Goal: Information Seeking & Learning: Learn about a topic

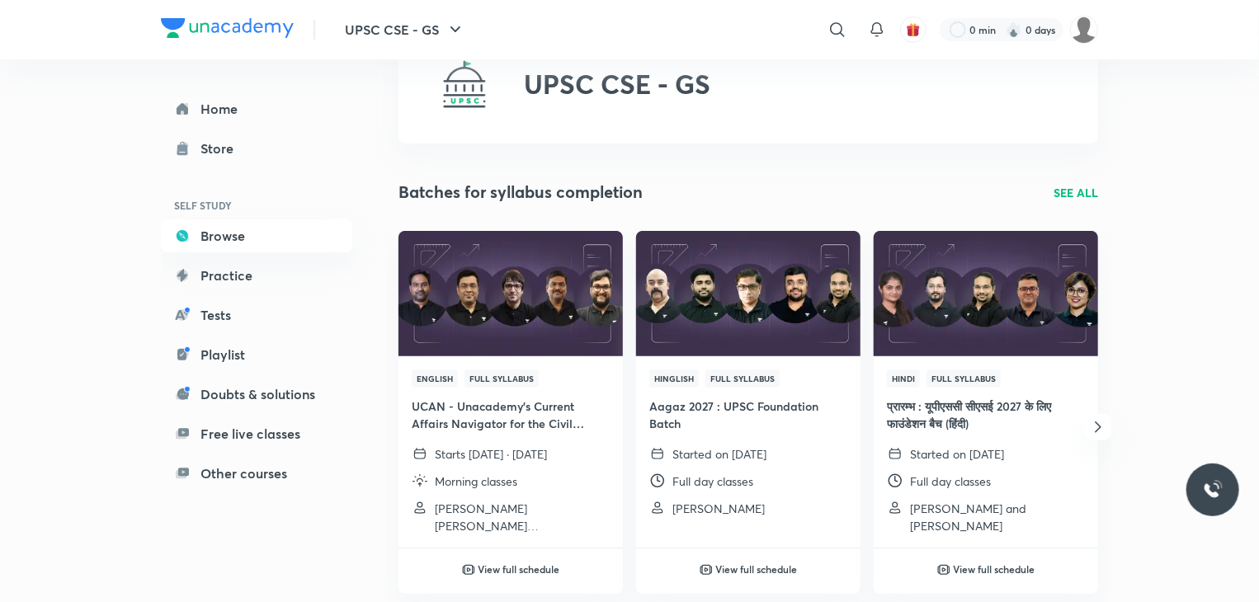
scroll to position [69, 0]
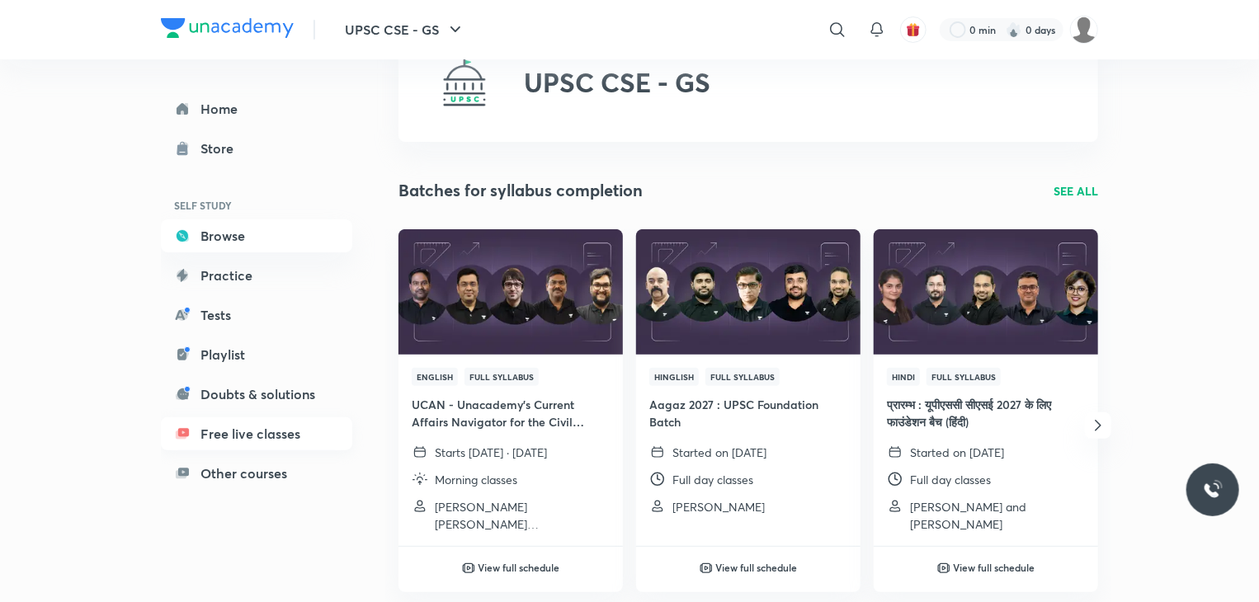
click at [267, 433] on link "Free live classes" at bounding box center [256, 433] width 191 height 33
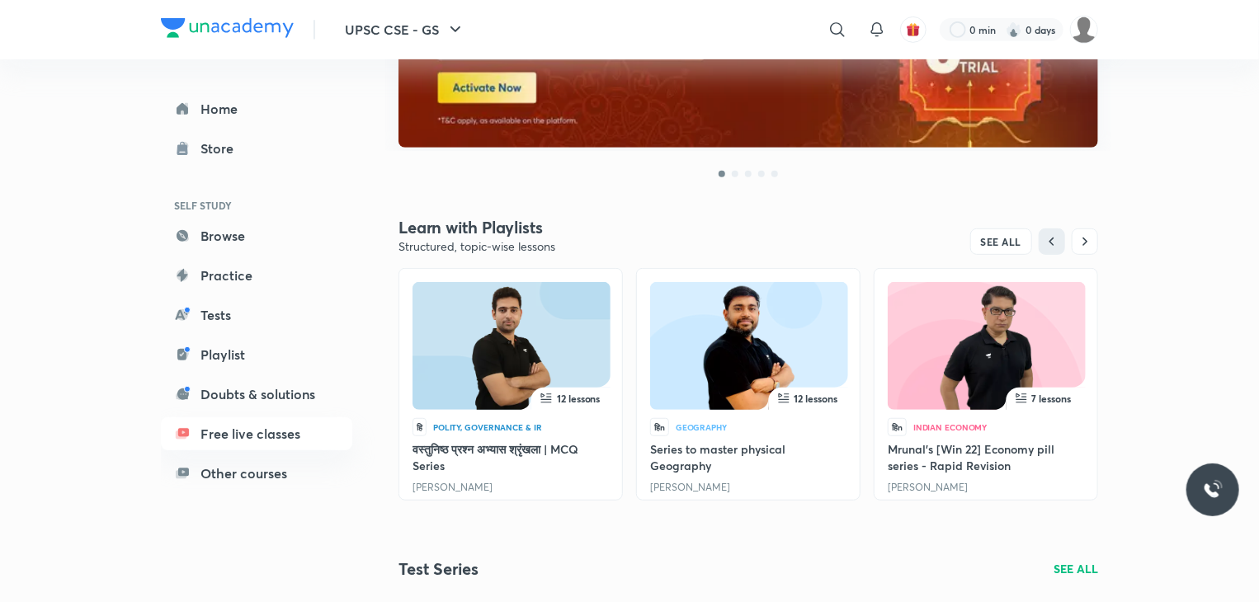
scroll to position [387, 0]
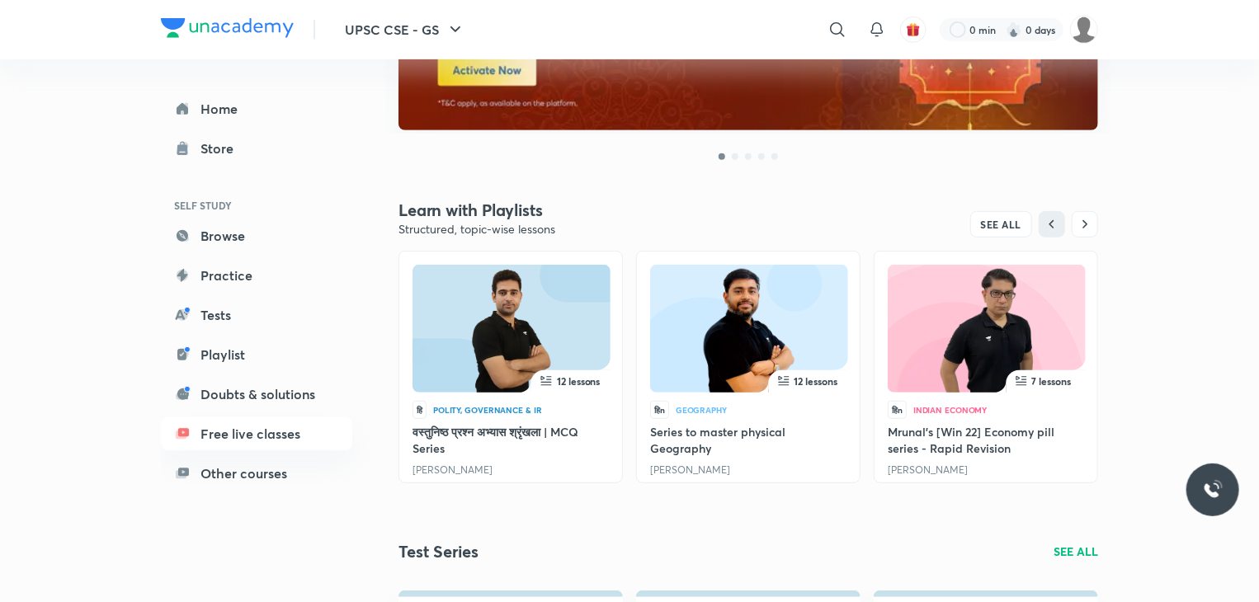
click at [700, 344] on img at bounding box center [749, 332] width 140 height 128
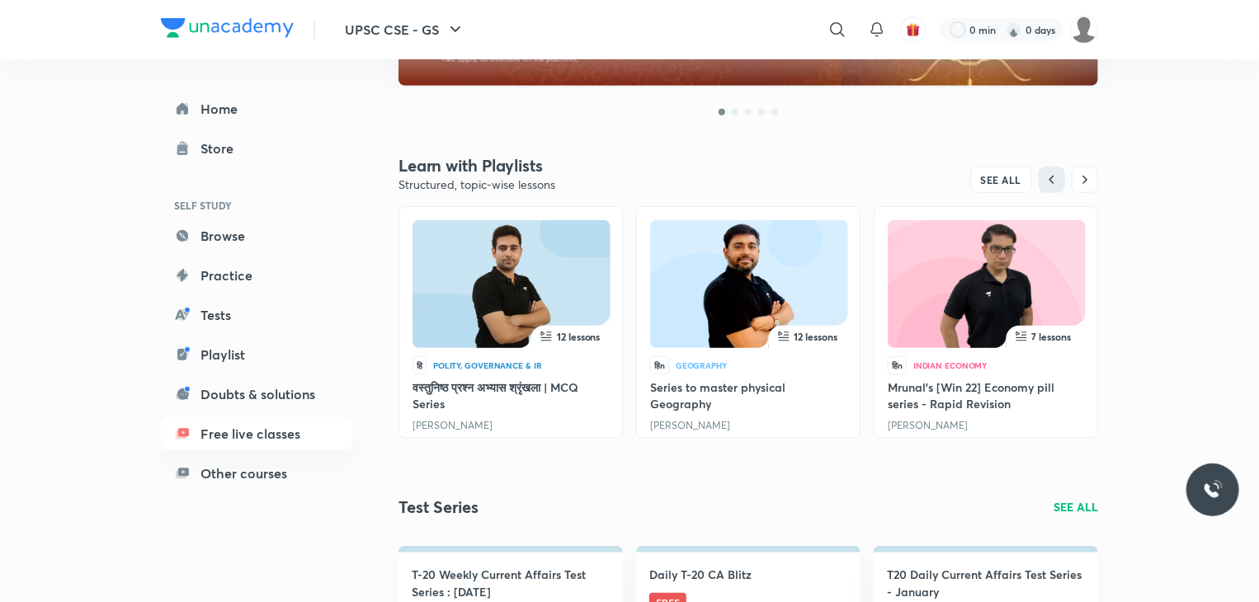
click at [459, 334] on img at bounding box center [511, 288] width 140 height 128
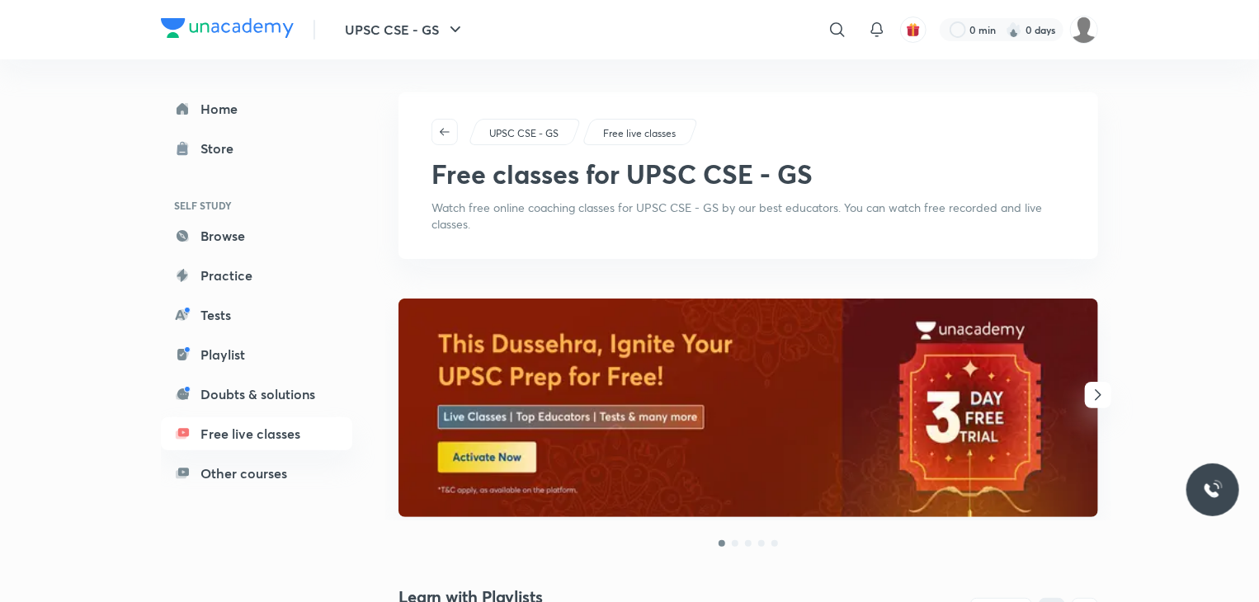
click at [535, 123] on div "UPSC CSE - GS" at bounding box center [525, 132] width 114 height 26
click at [532, 133] on p "UPSC CSE - GS" at bounding box center [523, 133] width 69 height 15
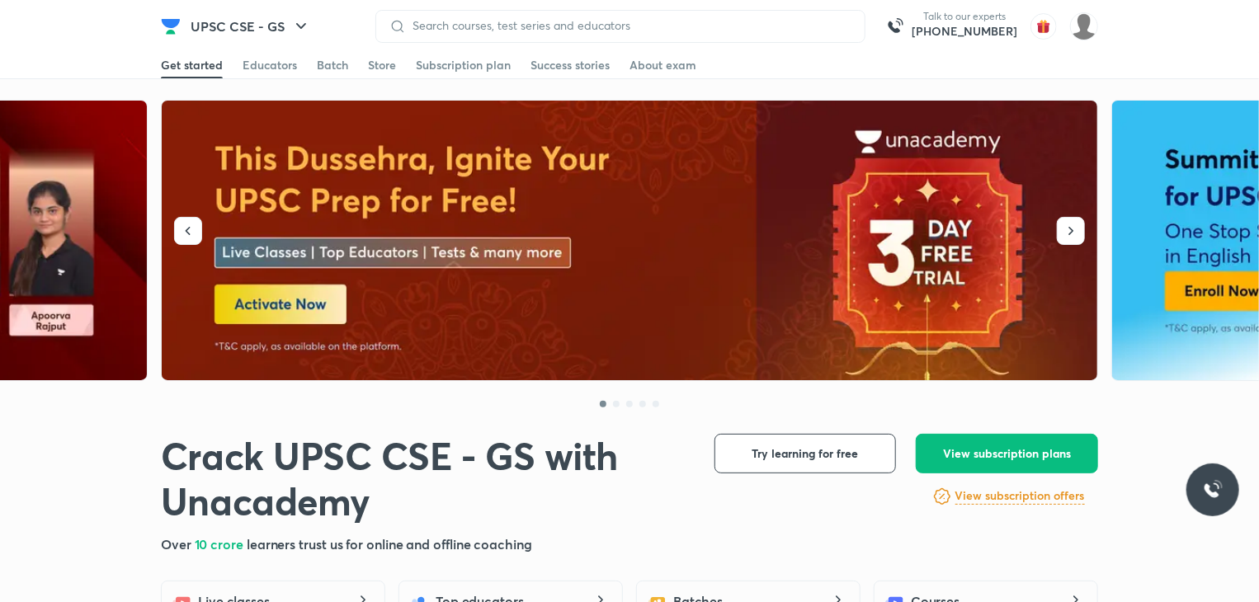
scroll to position [218, 0]
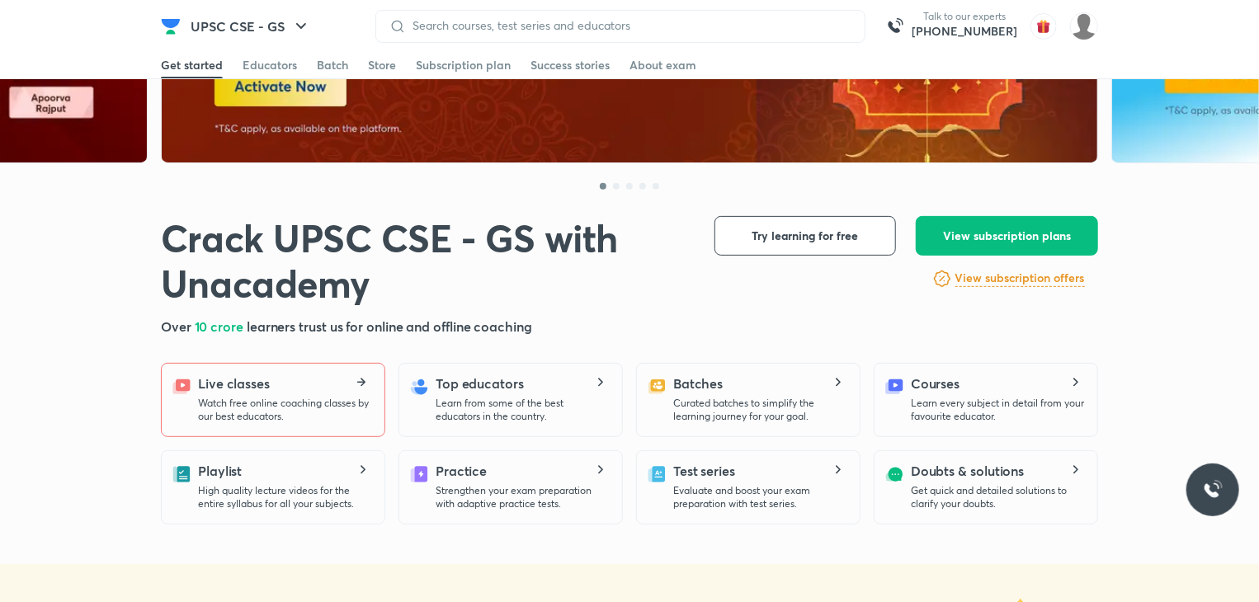
click at [333, 386] on div "Live classes Watch free online coaching classes by our best educators." at bounding box center [284, 398] width 173 height 49
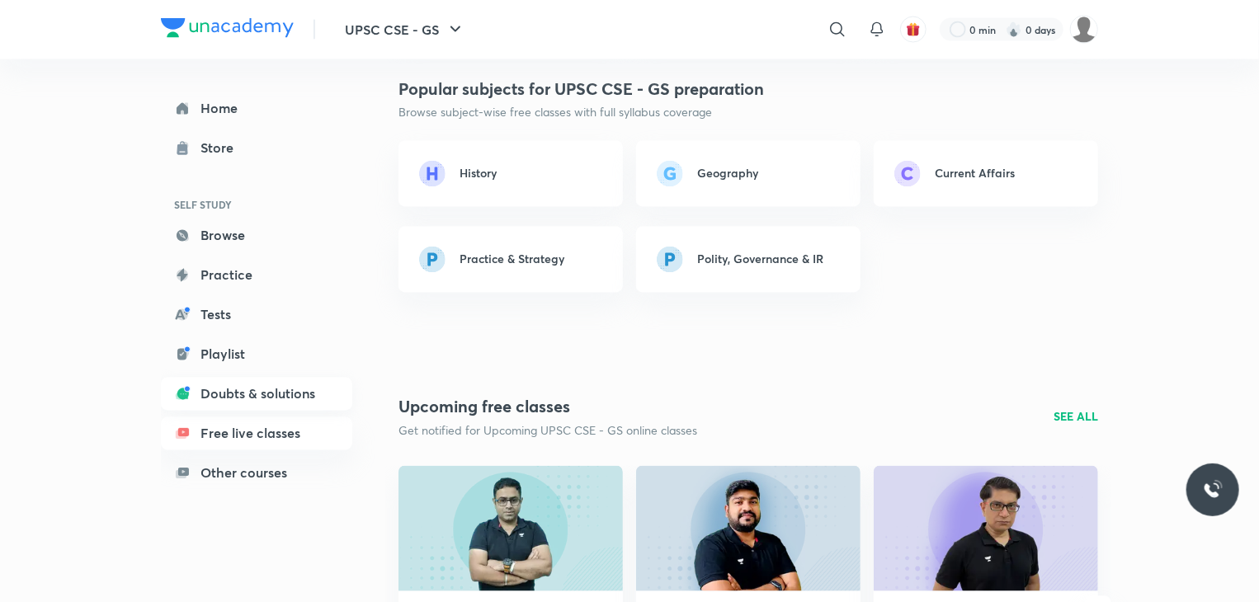
scroll to position [1478, 0]
click at [706, 167] on h6 "Geography" at bounding box center [727, 173] width 61 height 17
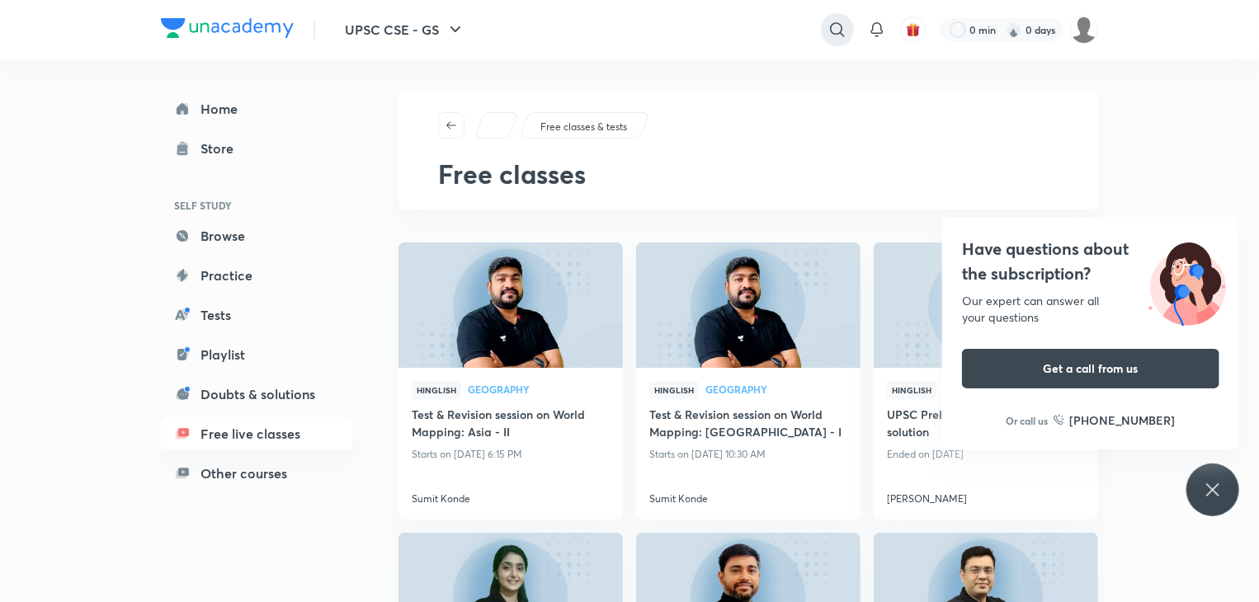
click at [831, 37] on icon at bounding box center [837, 30] width 20 height 20
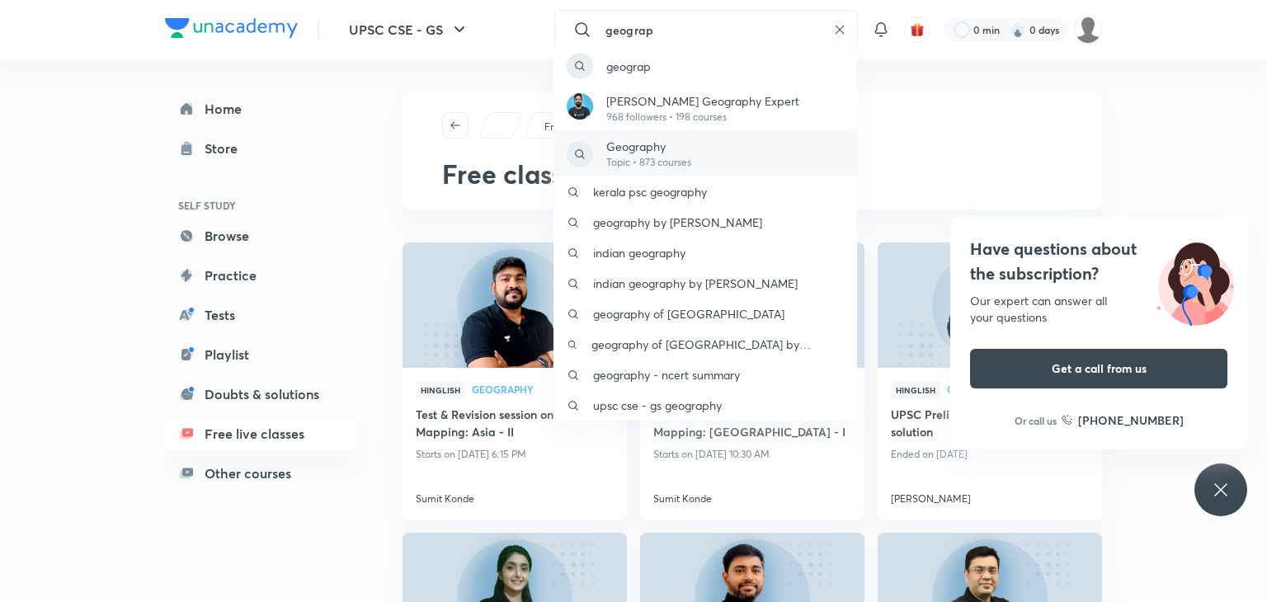
type input "geograp"
click at [704, 157] on div "Geography Topic • 873 courses" at bounding box center [706, 153] width 304 height 45
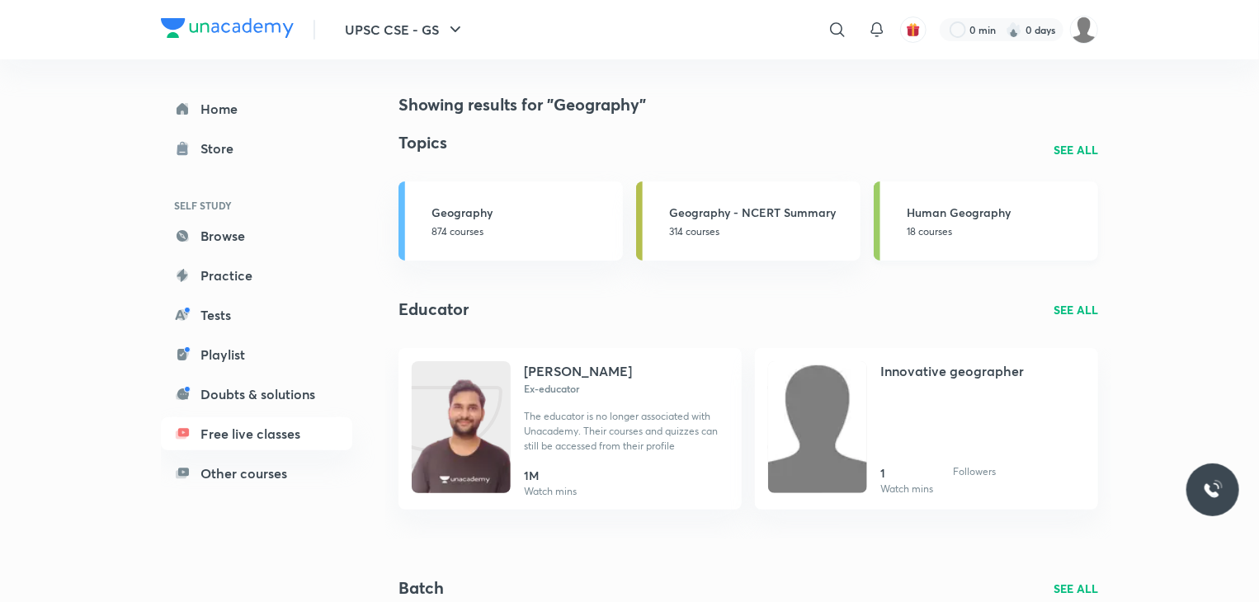
click at [939, 221] on div "Human Geography 18 courses" at bounding box center [997, 221] width 181 height 35
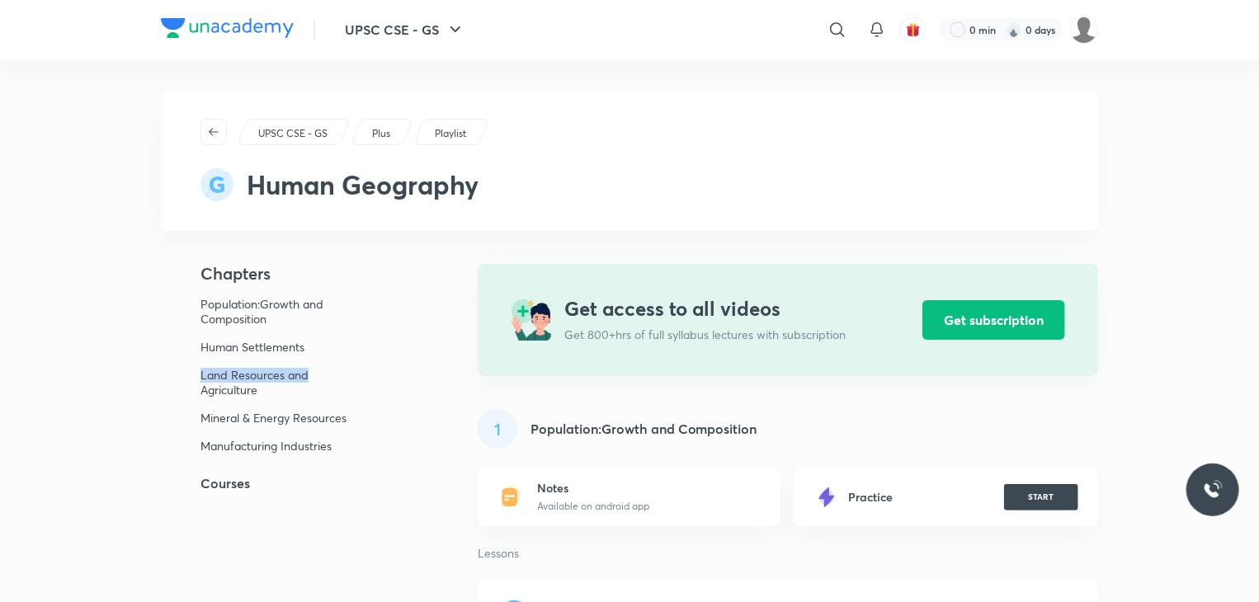
drag, startPoint x: 449, startPoint y: 346, endPoint x: 351, endPoint y: 373, distance: 101.1
click at [351, 373] on p "Land Resources and Agriculture" at bounding box center [280, 383] width 161 height 30
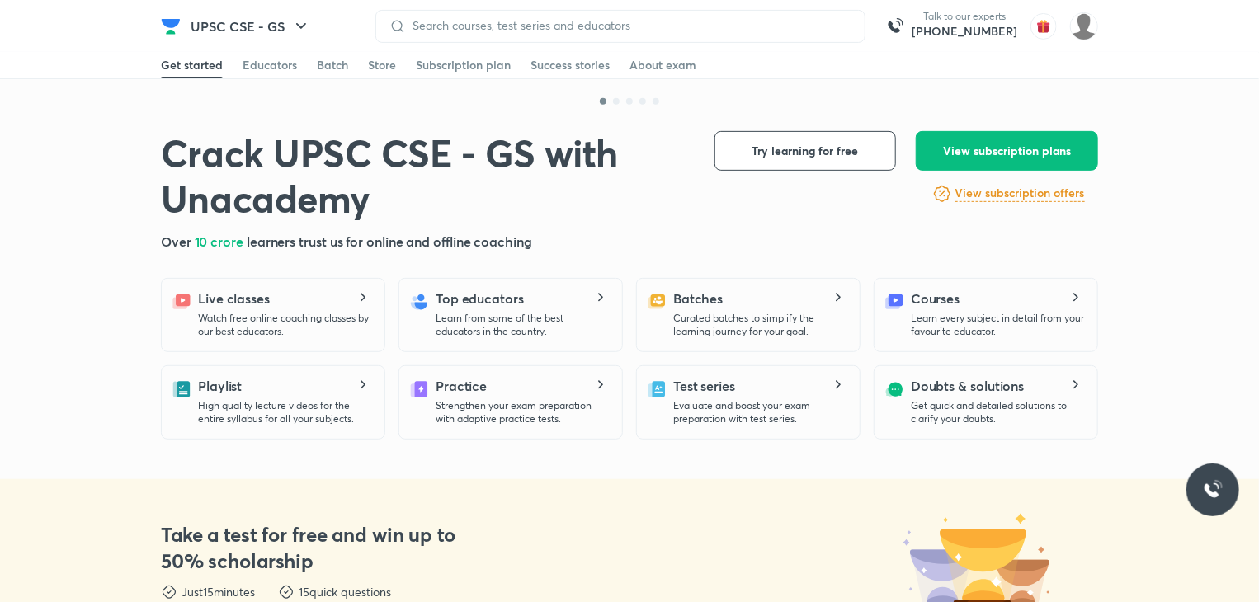
scroll to position [305, 0]
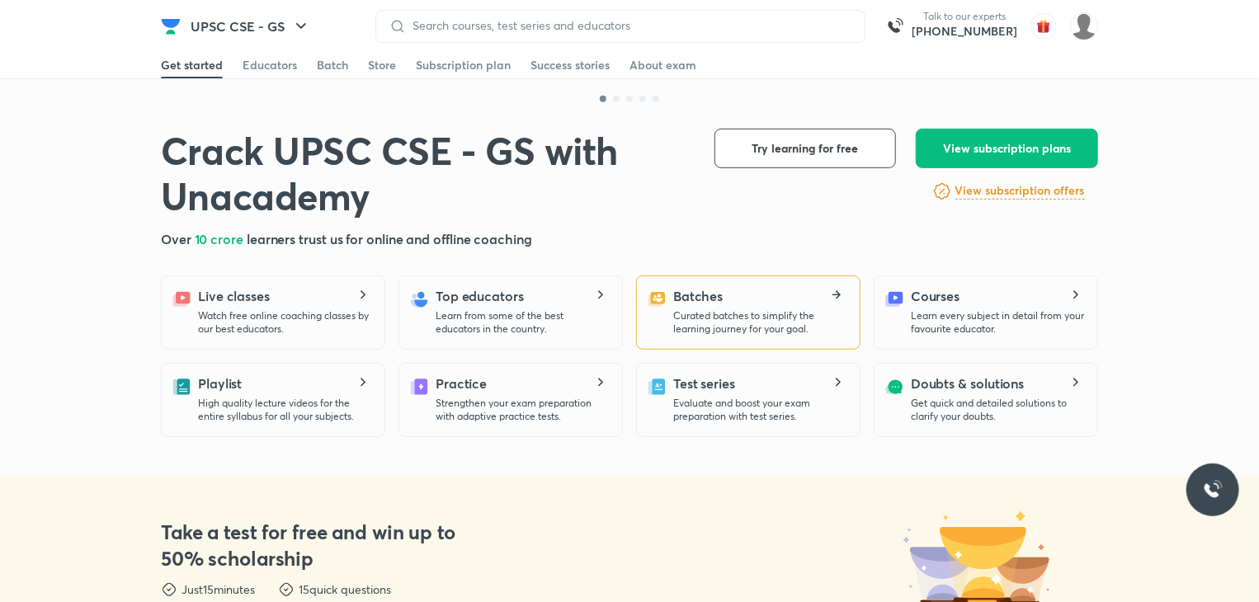
click at [836, 294] on icon at bounding box center [835, 295] width 7 height 2
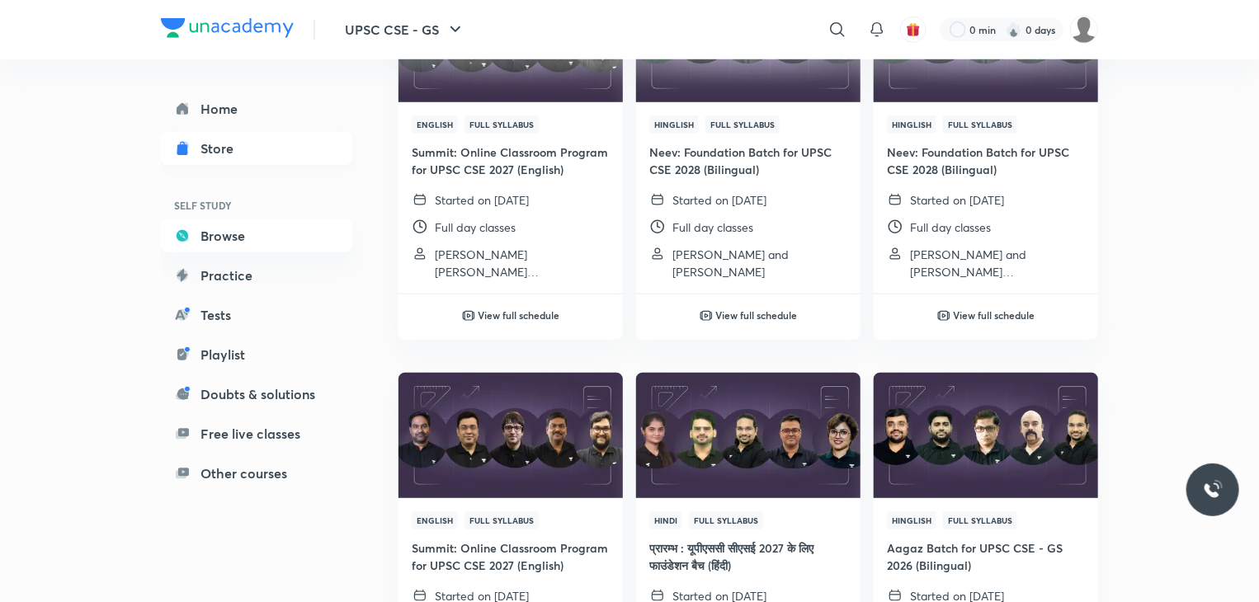
scroll to position [609, 0]
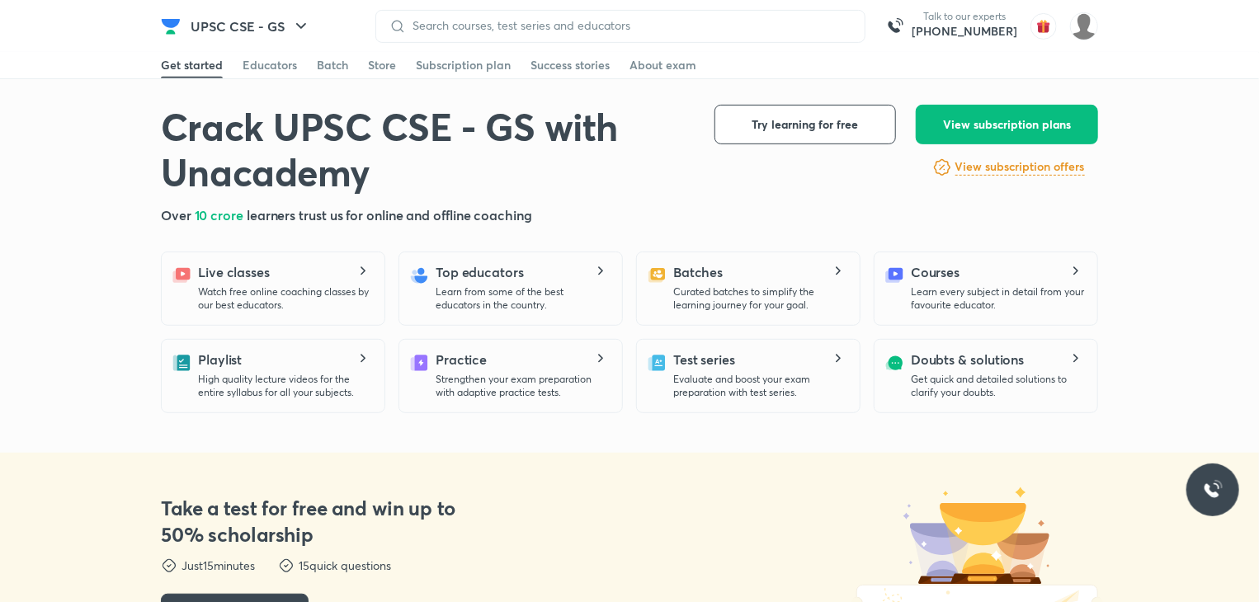
scroll to position [330, 0]
click at [601, 271] on icon at bounding box center [600, 270] width 5 height 8
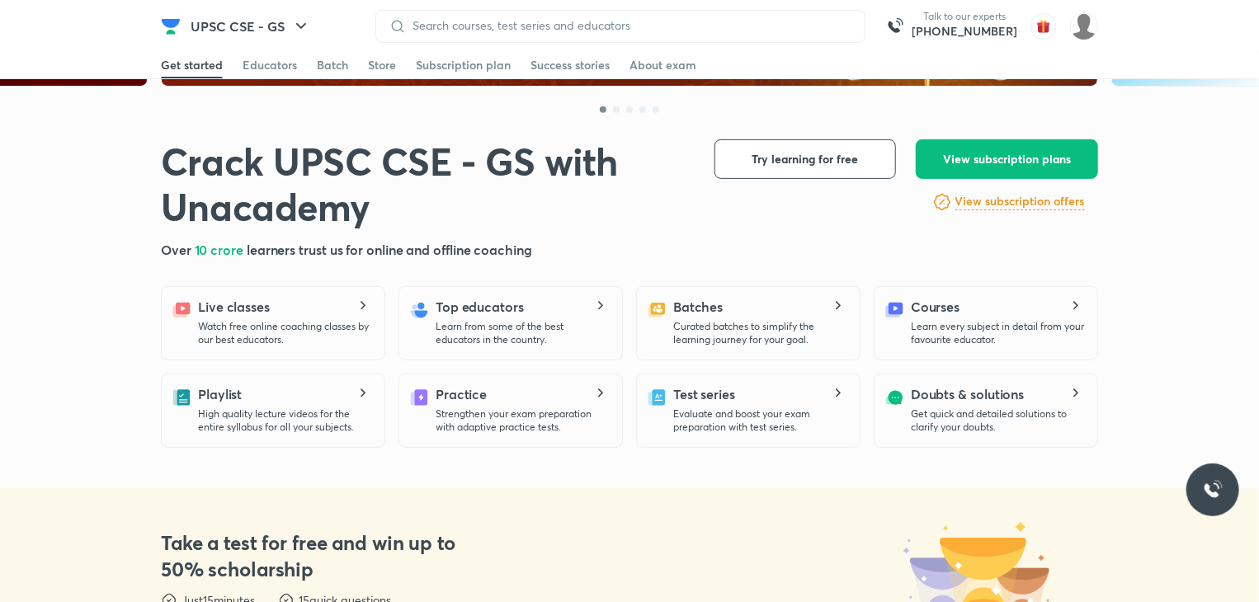
scroll to position [329, 0]
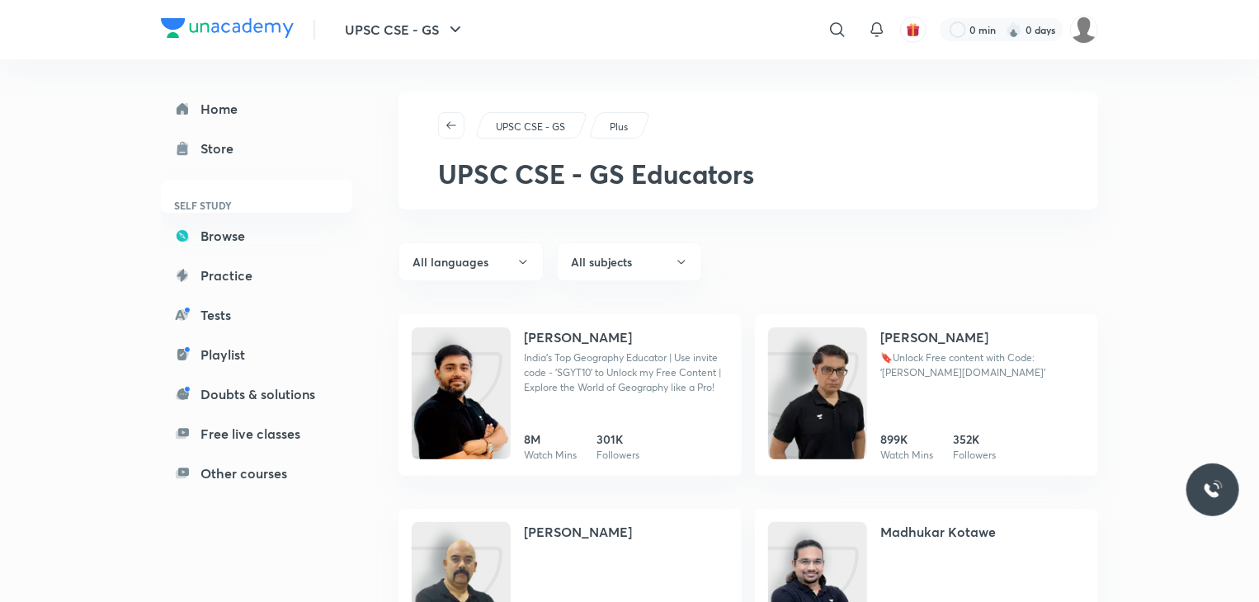
click at [571, 393] on p "India's Top Geography Educator | Use invite code - 'SGYT10' to Unlock my Free C…" at bounding box center [626, 373] width 205 height 45
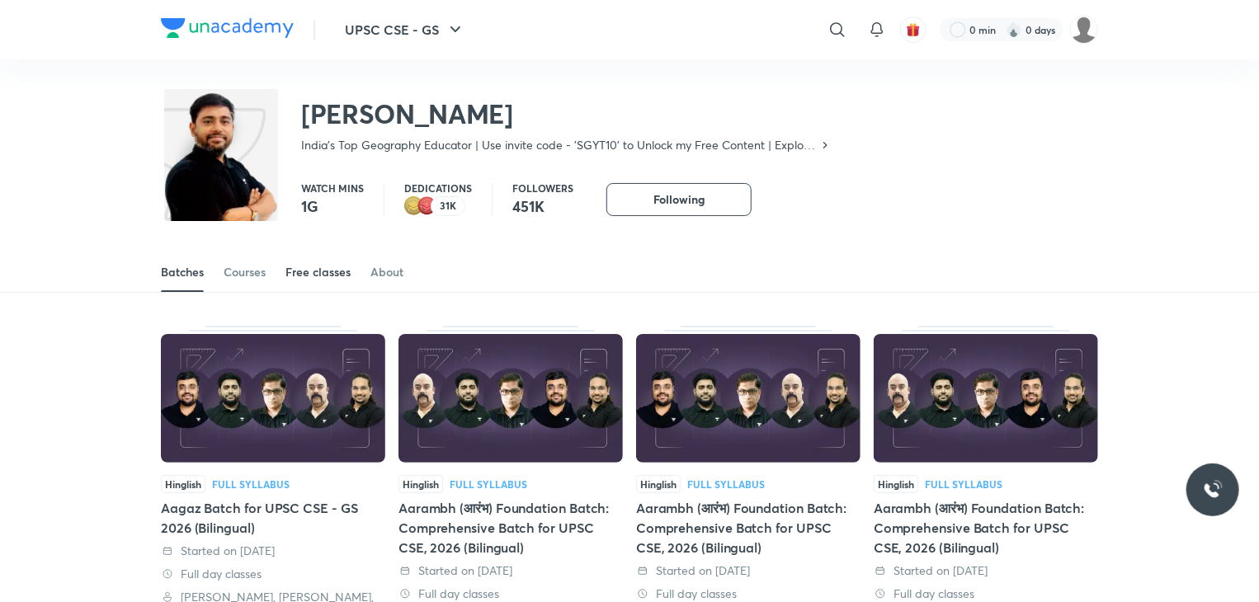
click at [313, 271] on div "Free classes" at bounding box center [317, 272] width 65 height 16
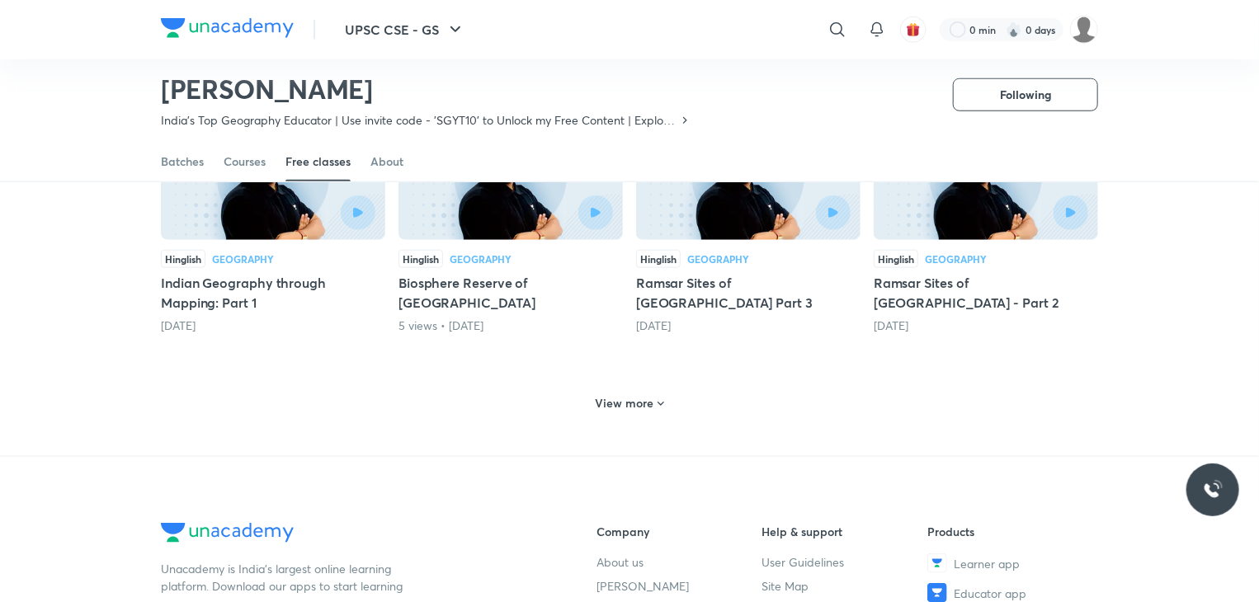
scroll to position [825, 0]
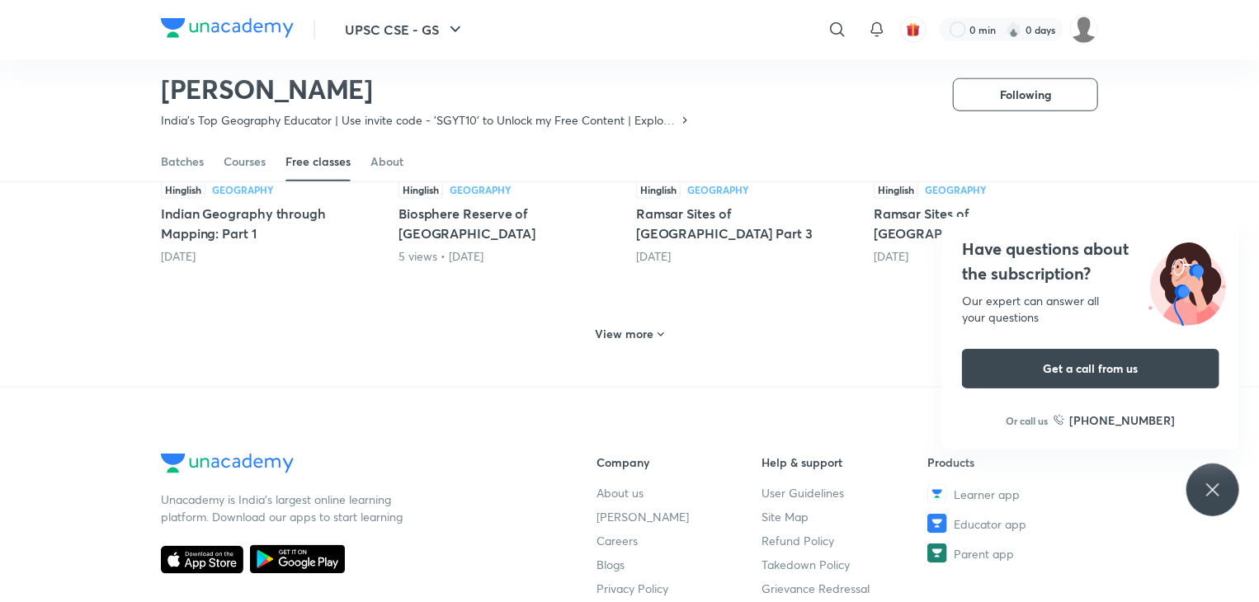
click at [650, 334] on h6 "View more" at bounding box center [625, 334] width 59 height 16
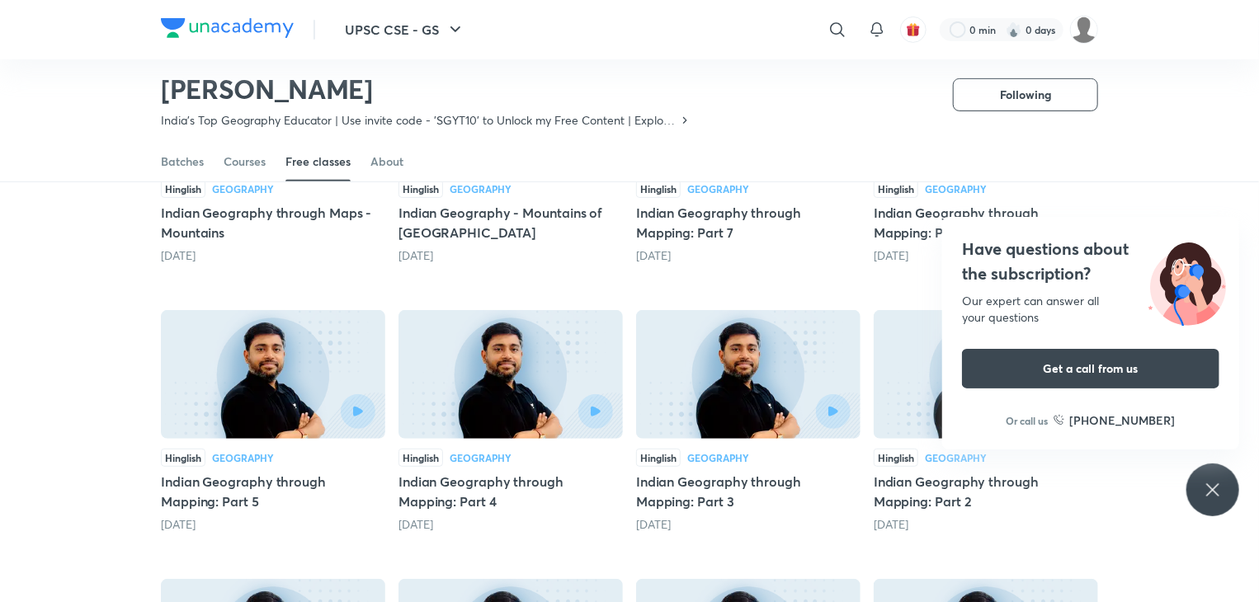
scroll to position [0, 0]
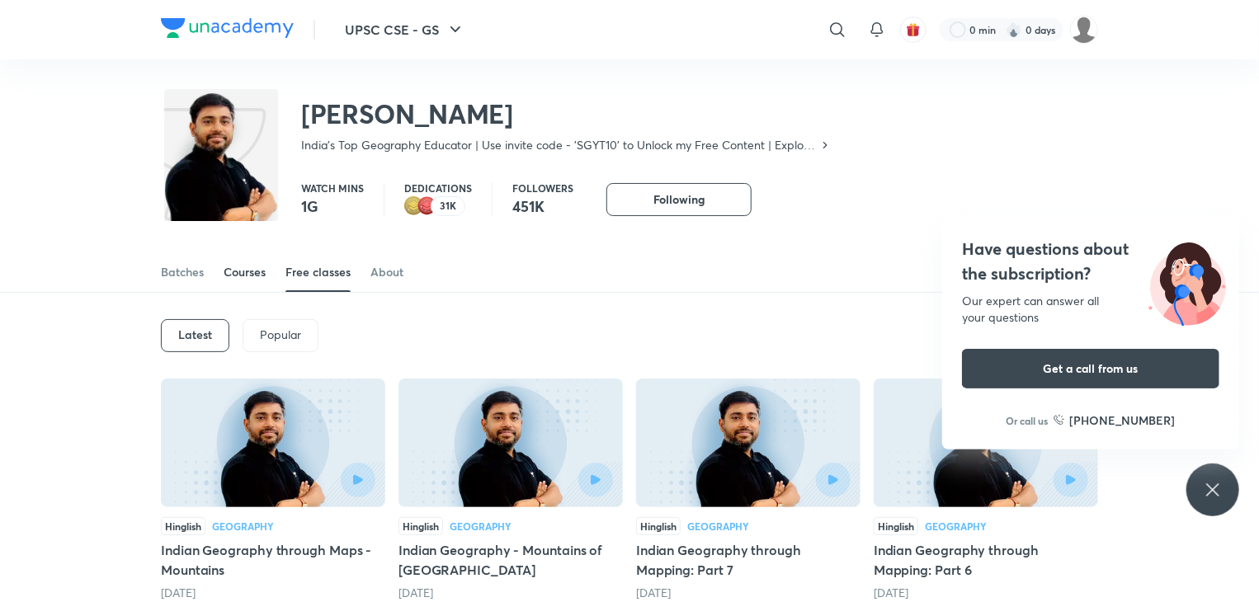
click at [246, 266] on div "Courses" at bounding box center [245, 272] width 42 height 16
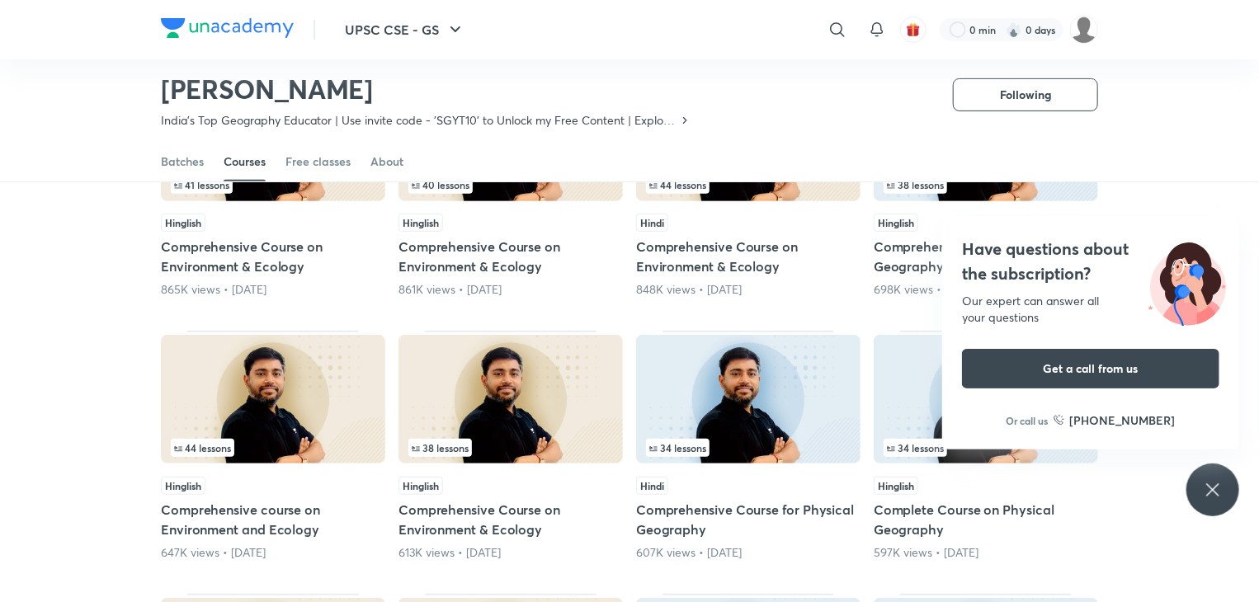
scroll to position [260, 0]
click at [915, 410] on img at bounding box center [986, 400] width 224 height 129
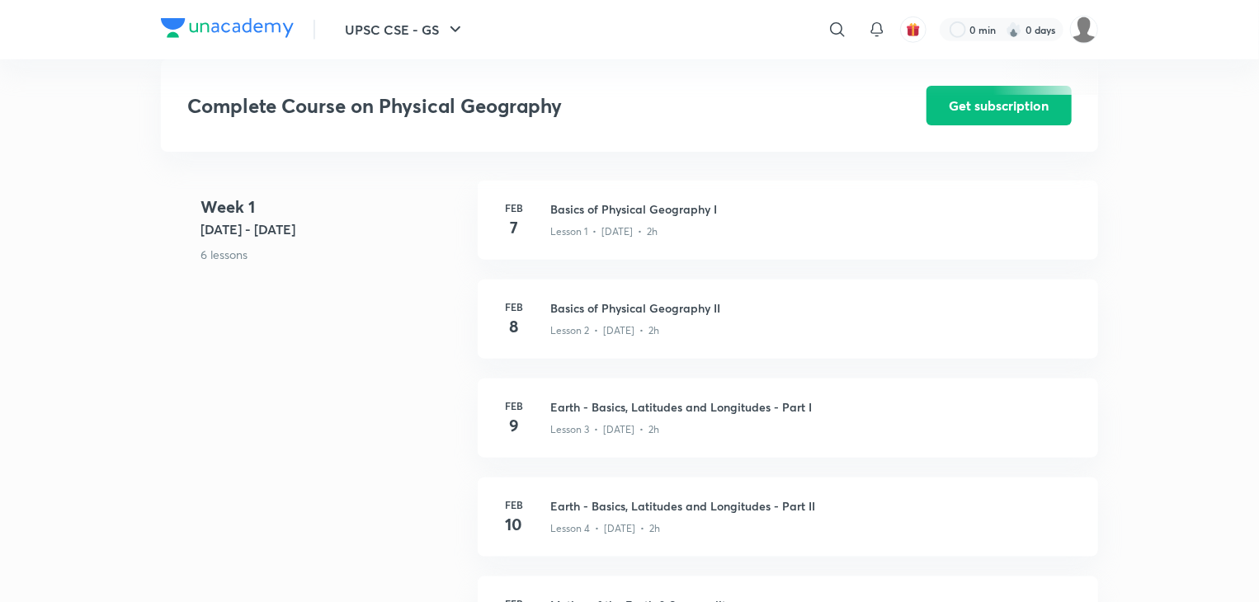
scroll to position [670, 0]
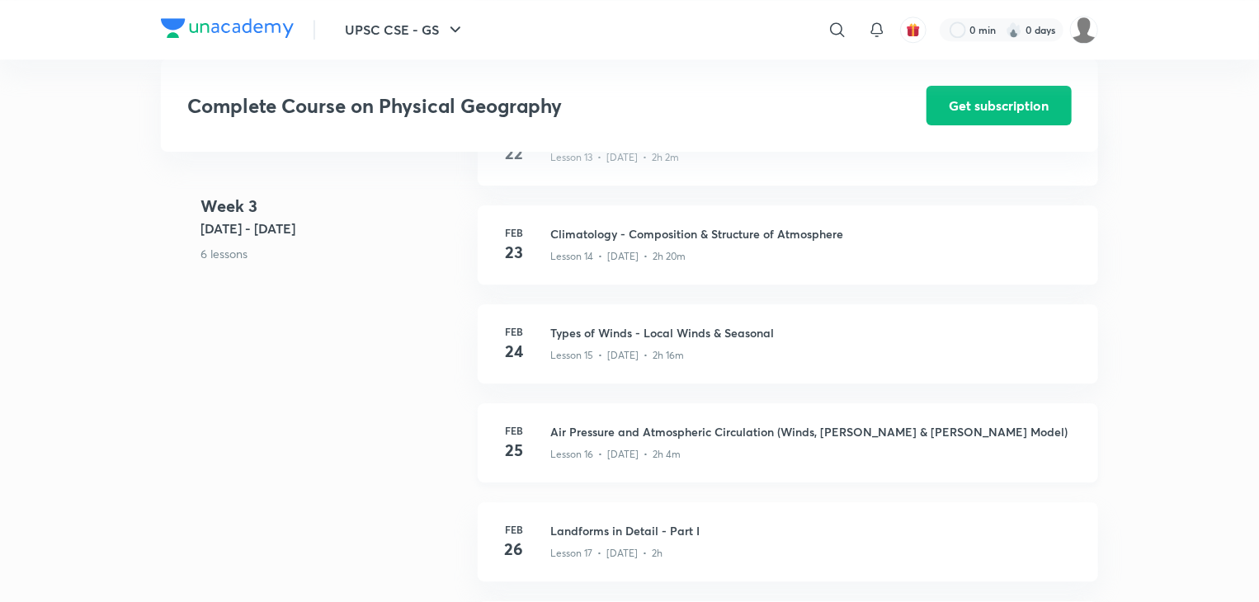
click at [610, 441] on h3 "Air Pressure and Atmospheric Circulation (Winds, Hadley & Ferrel's Model)" at bounding box center [814, 431] width 528 height 17
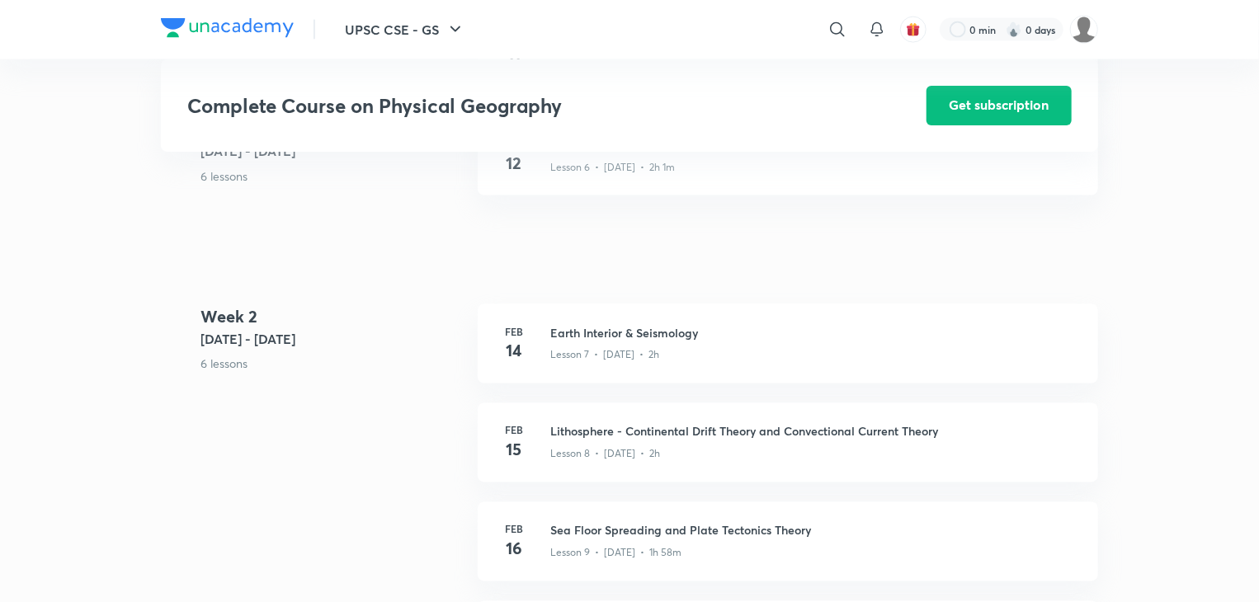
scroll to position [1223, 0]
click at [644, 342] on h3 "Earth Interior & Seismology" at bounding box center [814, 333] width 528 height 17
